Goal: Information Seeking & Learning: Learn about a topic

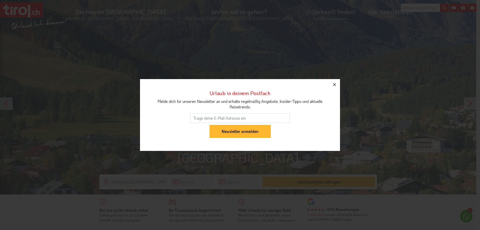
click at [333, 84] on icon "button" at bounding box center [335, 85] width 6 height 6
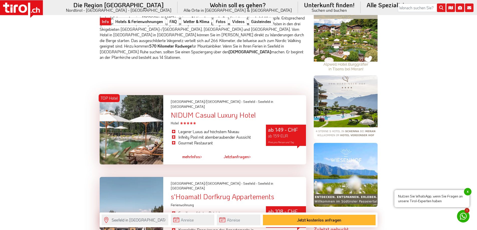
scroll to position [551, 0]
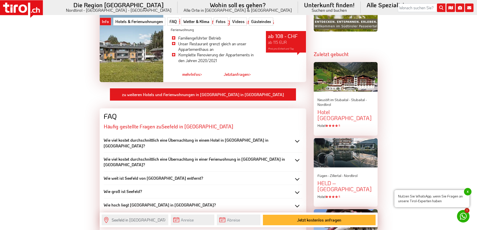
click at [296, 137] on div "Wie viel kostet durchschnittlich eine Übernachtung in einem Hotel in [GEOGRAPHI…" at bounding box center [203, 142] width 198 height 11
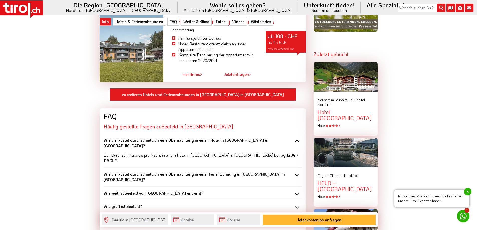
click at [300, 137] on div "Wie viel kostet durchschnittlich eine Übernachtung in einem Hotel in [GEOGRAPHI…" at bounding box center [203, 142] width 198 height 11
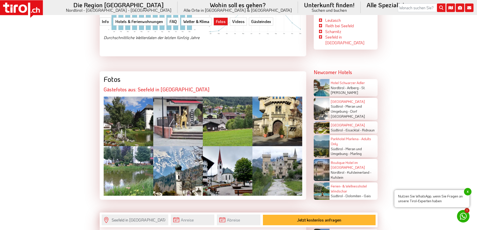
scroll to position [976, 0]
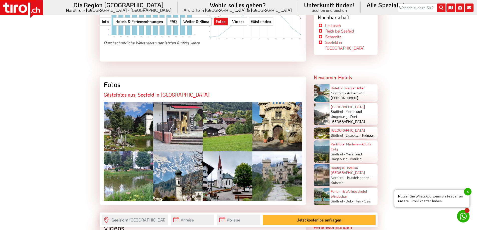
click at [127, 102] on div at bounding box center [129, 127] width 50 height 50
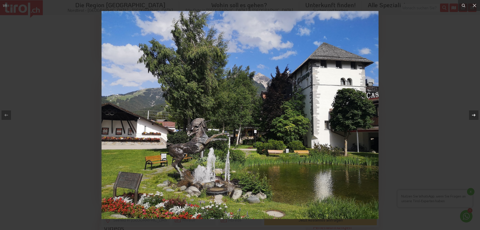
click at [471, 115] on icon at bounding box center [474, 115] width 6 height 6
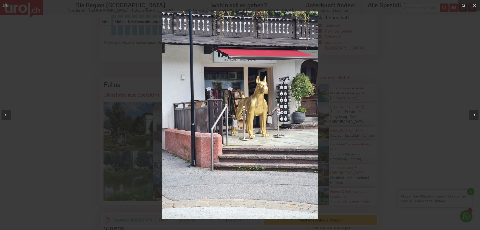
click at [471, 115] on icon at bounding box center [474, 115] width 6 height 6
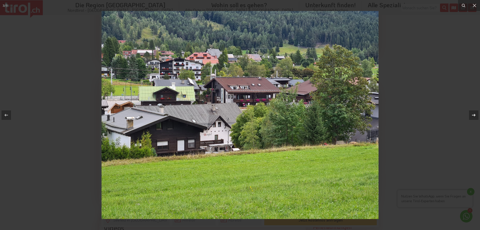
click at [471, 115] on icon at bounding box center [474, 115] width 6 height 6
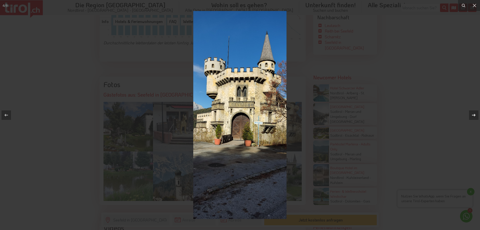
click at [471, 115] on icon at bounding box center [474, 115] width 6 height 6
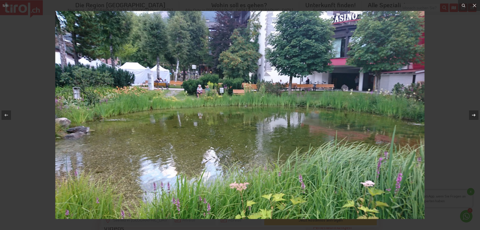
click at [471, 115] on icon at bounding box center [474, 115] width 6 height 6
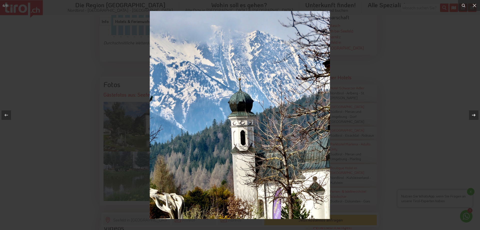
click at [471, 115] on icon at bounding box center [474, 115] width 6 height 6
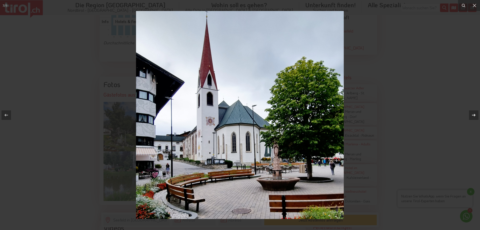
click at [471, 115] on icon at bounding box center [474, 115] width 6 height 6
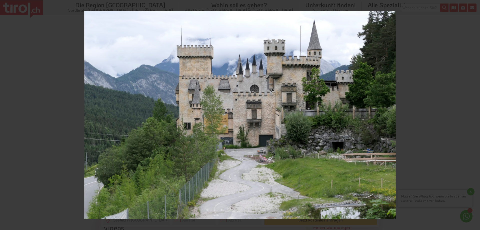
click at [471, 115] on div "8 / 8" at bounding box center [240, 115] width 480 height 230
drag, startPoint x: 471, startPoint y: 115, endPoint x: 480, endPoint y: 29, distance: 86.3
click at [476, 98] on div "8 / 8" at bounding box center [240, 115] width 480 height 230
click at [473, 5] on icon at bounding box center [475, 6] width 6 height 6
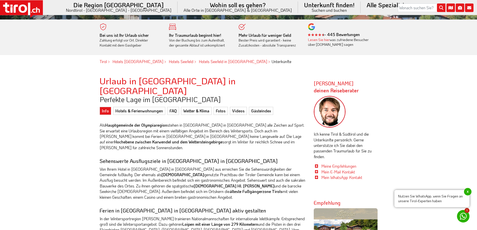
scroll to position [25, 0]
